Goal: Navigation & Orientation: Find specific page/section

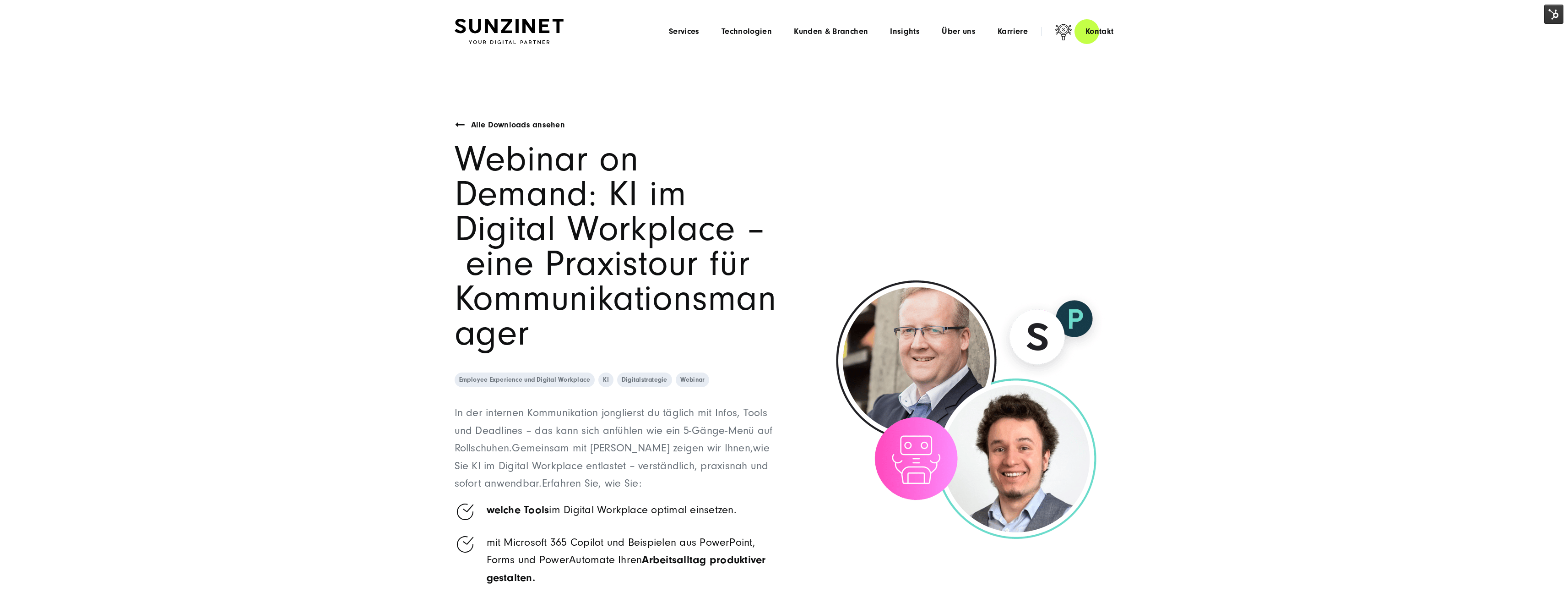
scroll to position [138, 0]
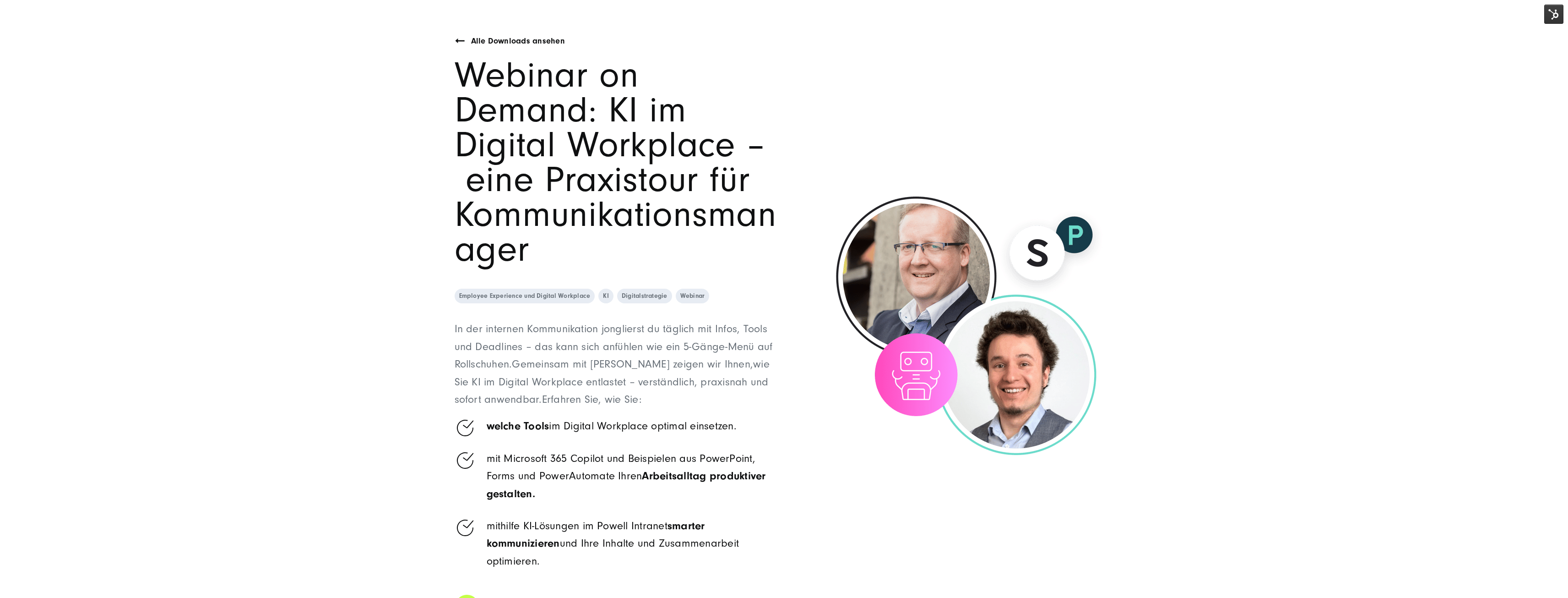
click at [681, 212] on section "Alle Downloads ansehen Webinar on Demand: KI im Digital Workplace – eine Praxis…" at bounding box center [784, 276] width 1568 height 703
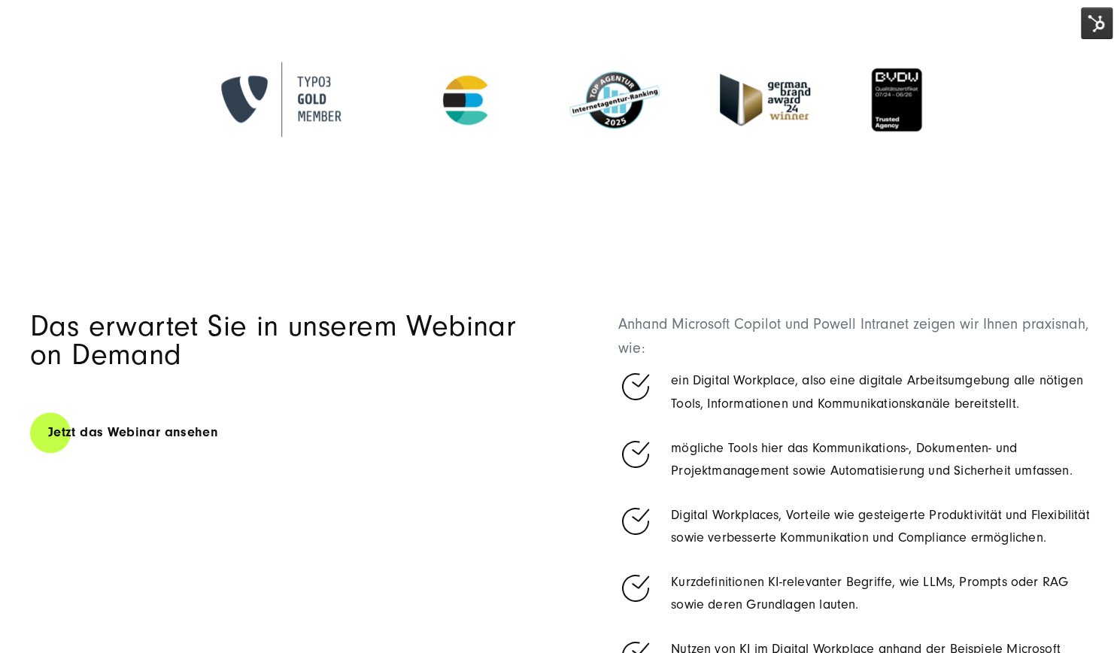
scroll to position [1053, 0]
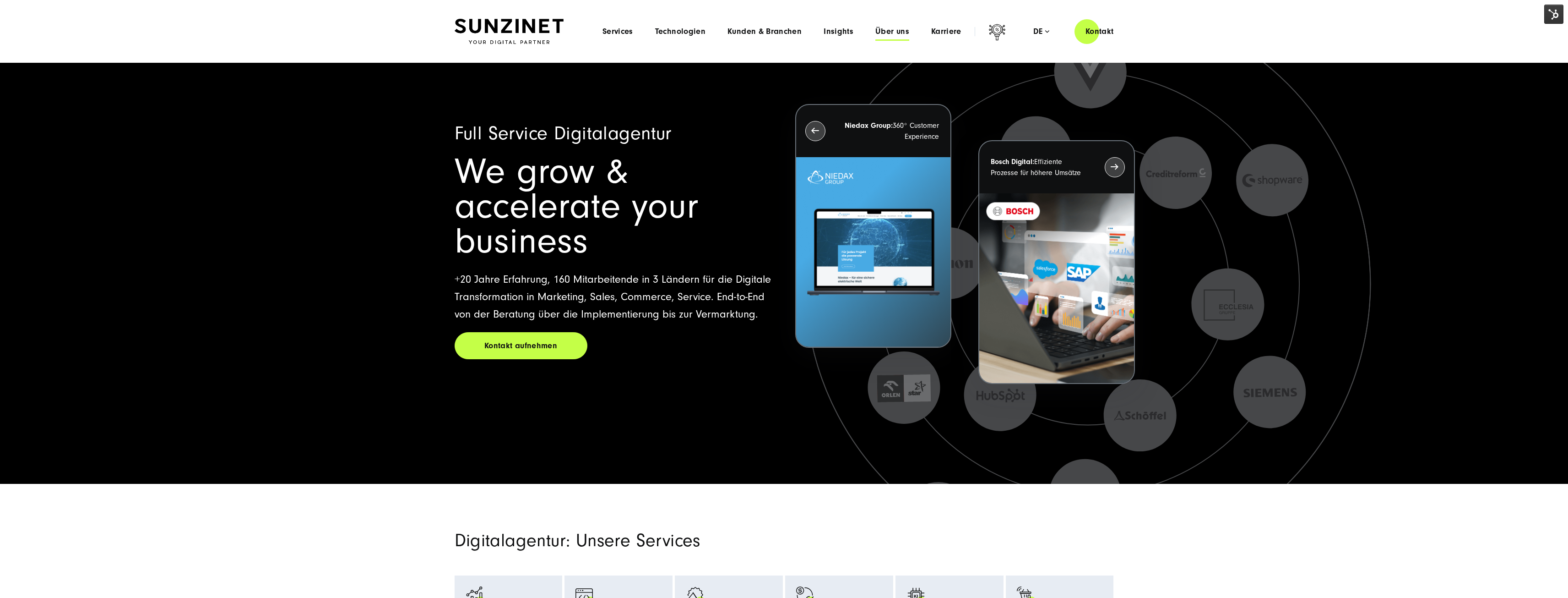
click at [887, 29] on span "Über uns" at bounding box center [892, 31] width 34 height 9
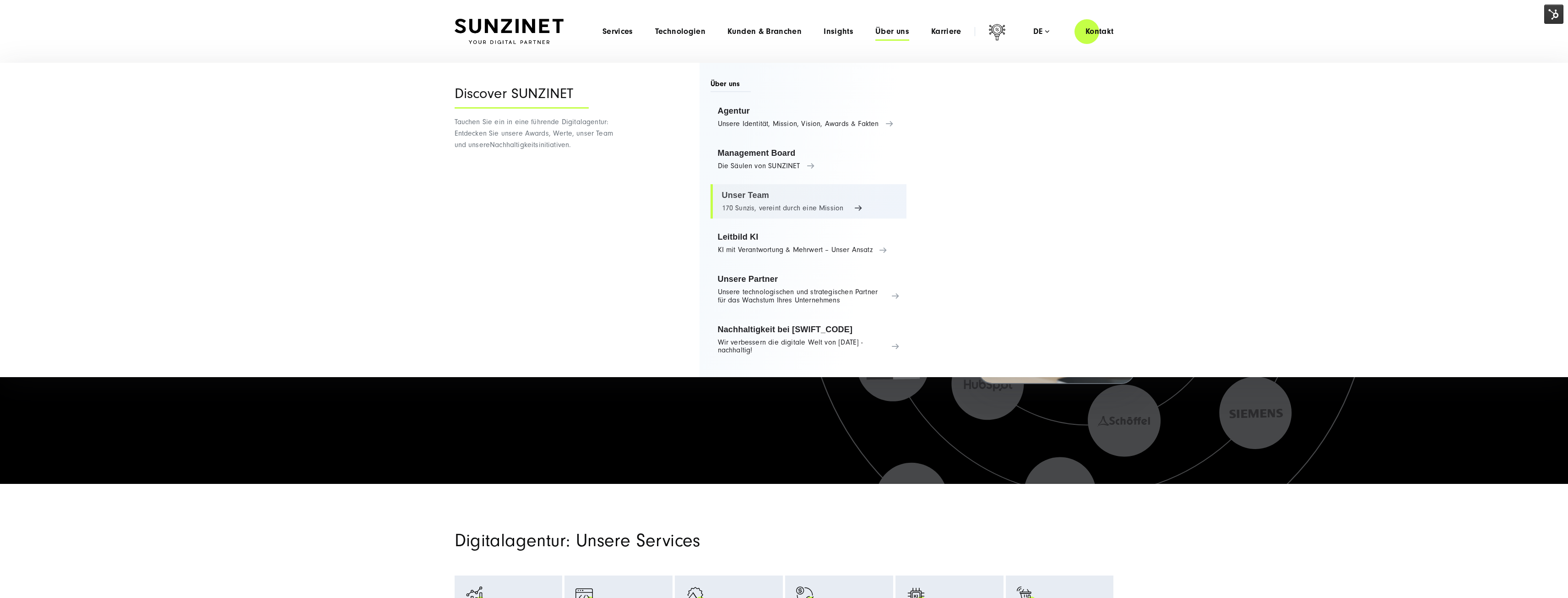
click at [805, 192] on link "Unser Team 170 Sunzis, vereint durch eine Mission" at bounding box center [808, 201] width 197 height 35
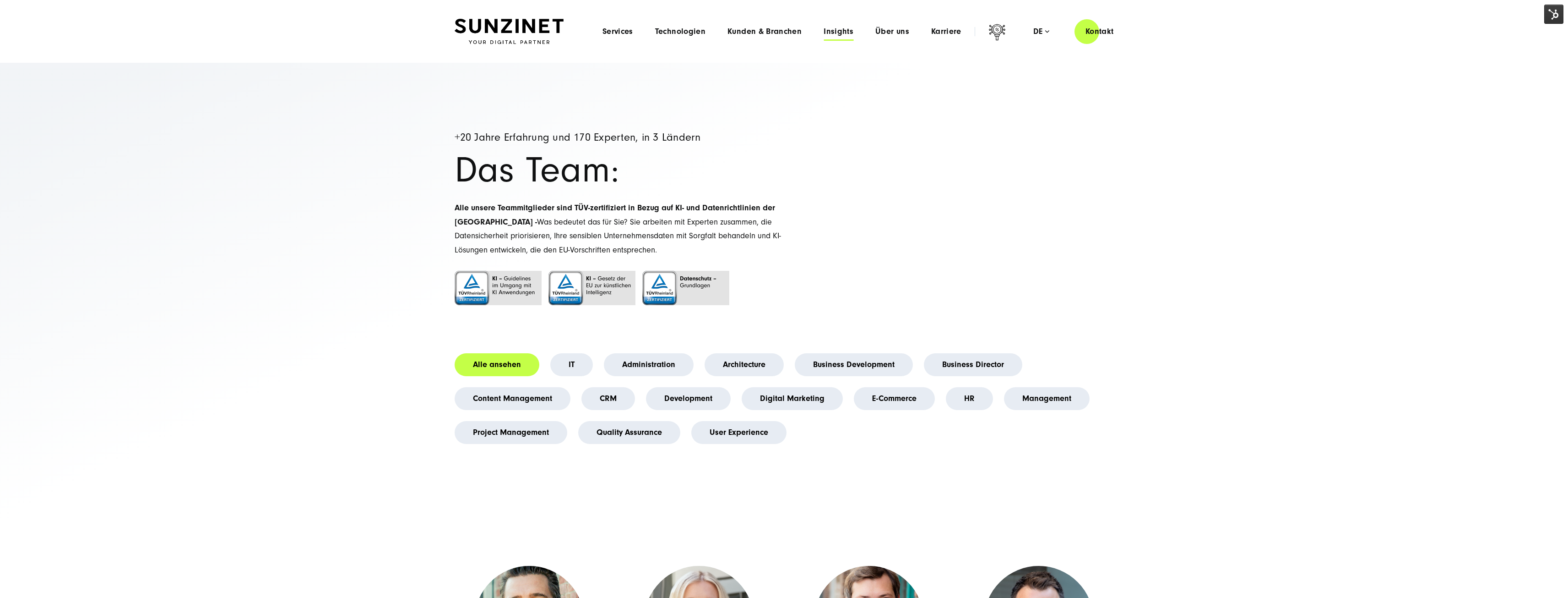
click at [841, 33] on span "Insights" at bounding box center [838, 31] width 30 height 9
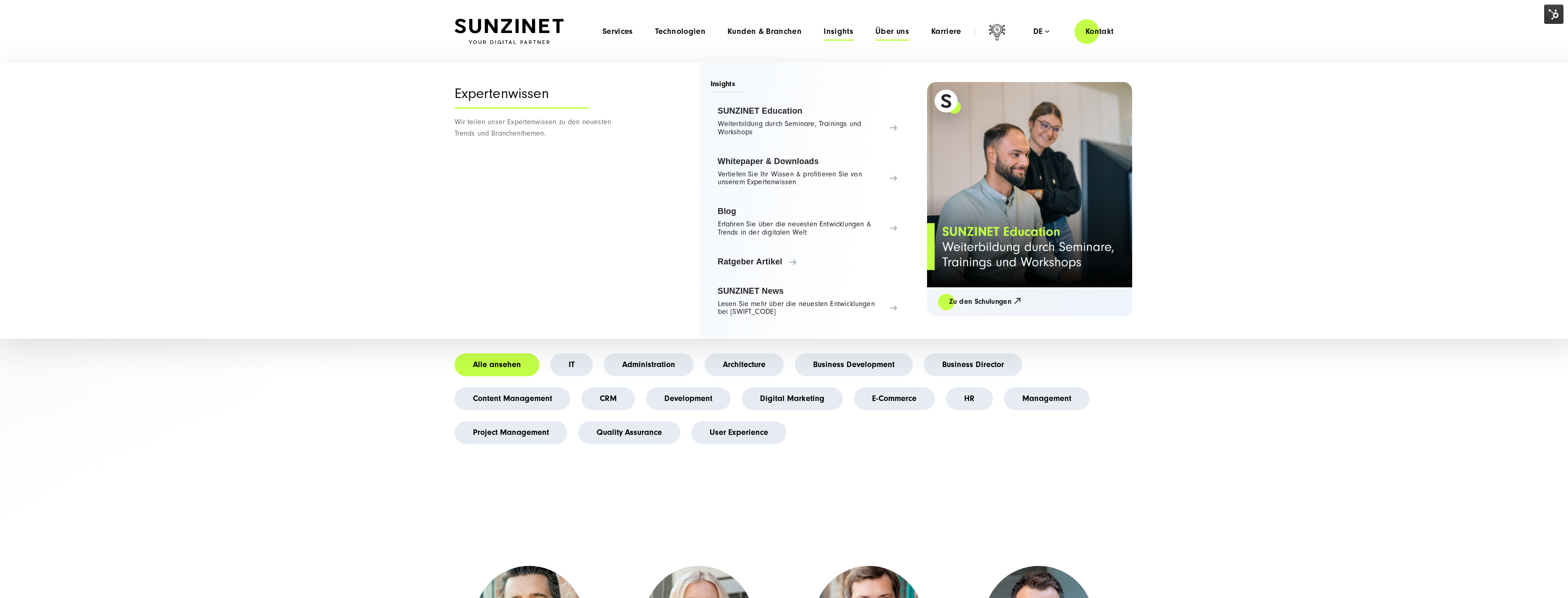
click at [901, 33] on span "Über uns" at bounding box center [892, 31] width 34 height 9
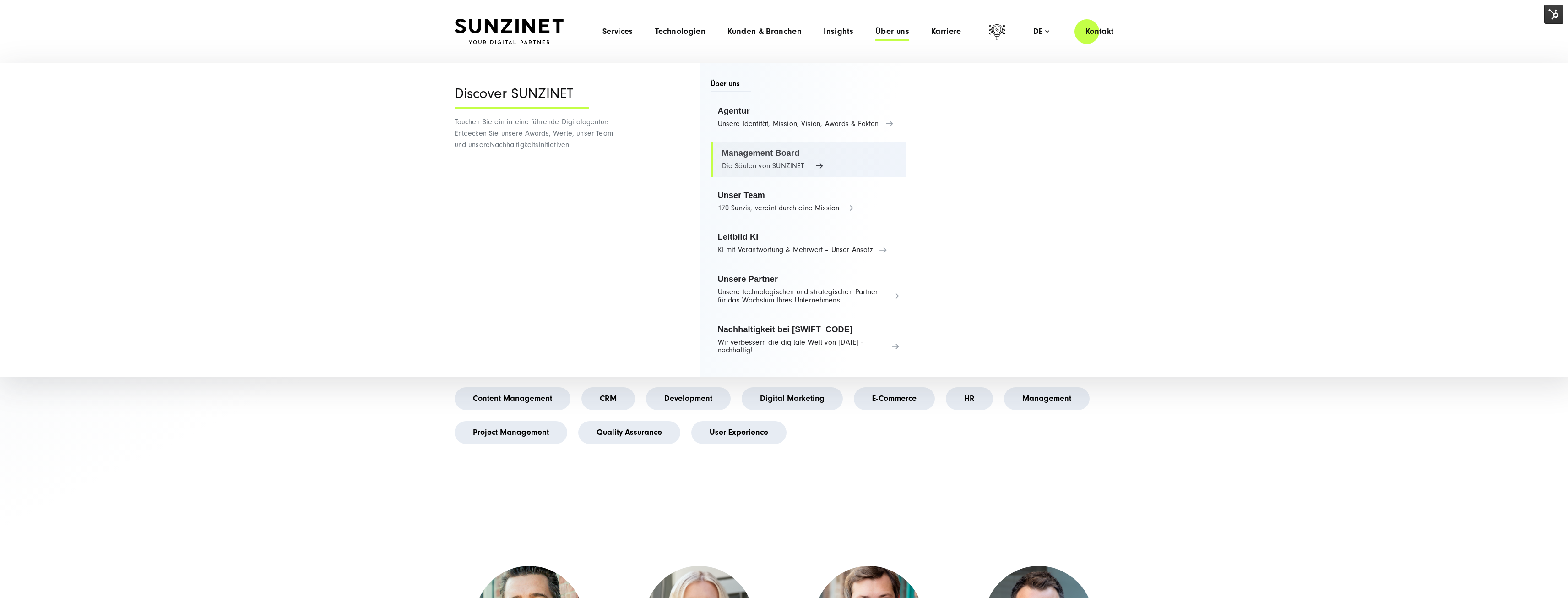
click at [766, 152] on link "Management Board Die Säulen von SUNZINET" at bounding box center [808, 159] width 197 height 35
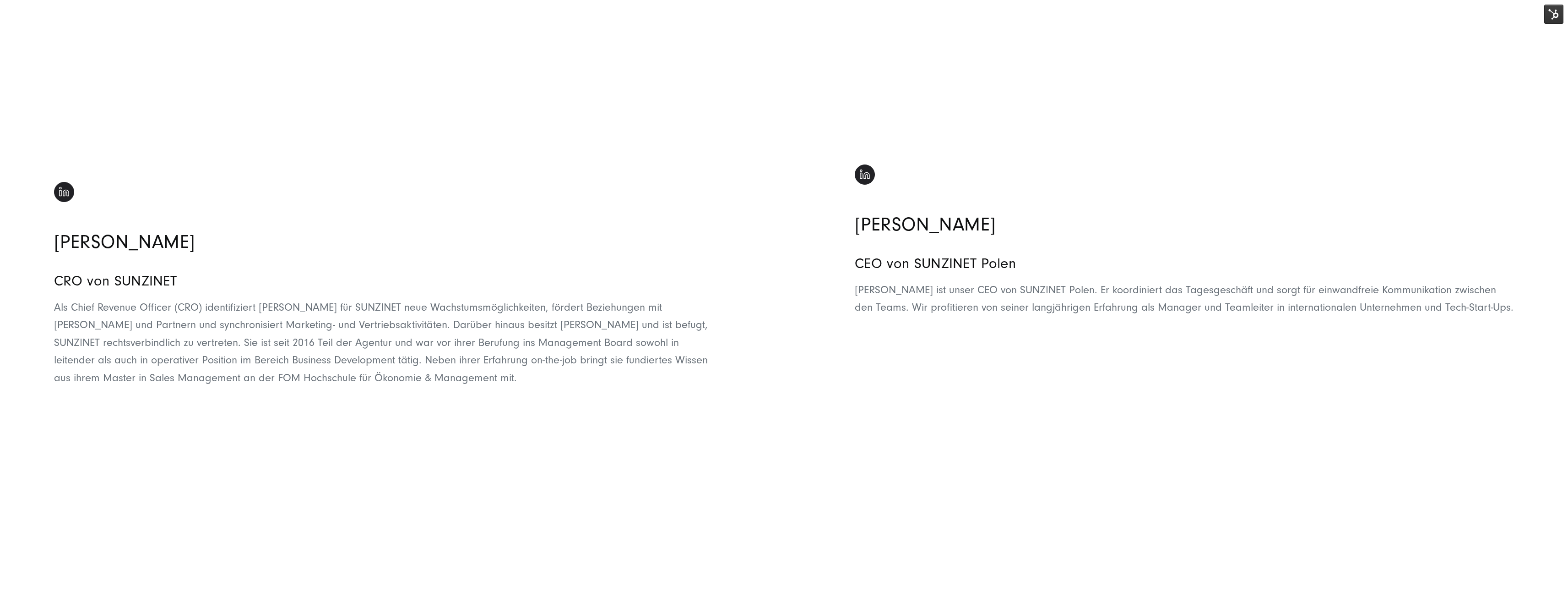
scroll to position [1878, 0]
